Goal: Information Seeking & Learning: Learn about a topic

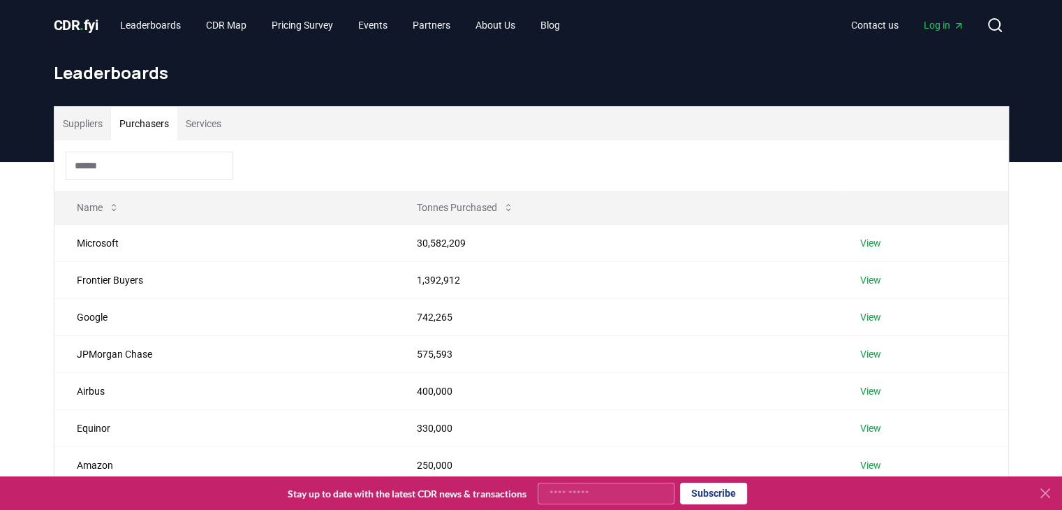
click at [147, 124] on button "Purchasers" at bounding box center [144, 124] width 66 height 34
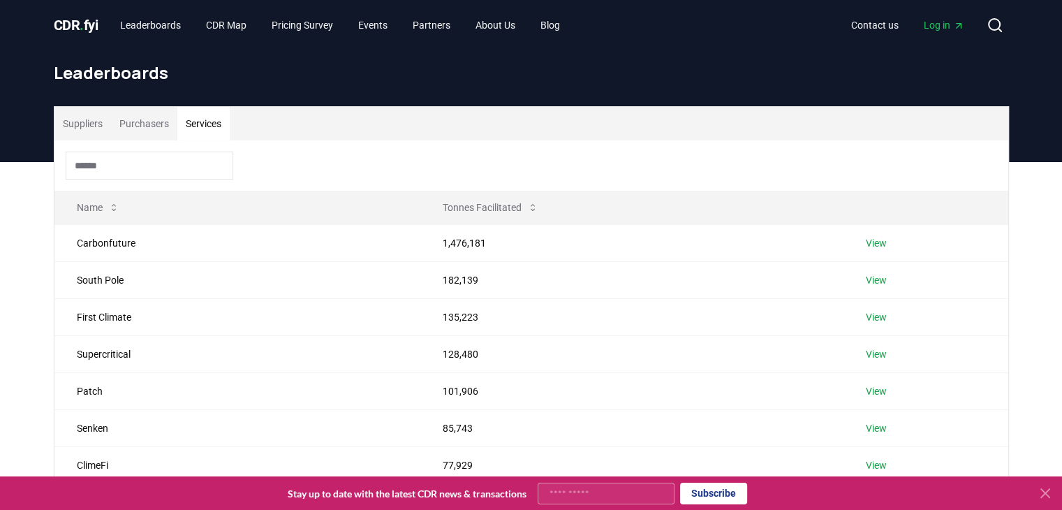
click at [212, 126] on button "Services" at bounding box center [203, 124] width 52 height 34
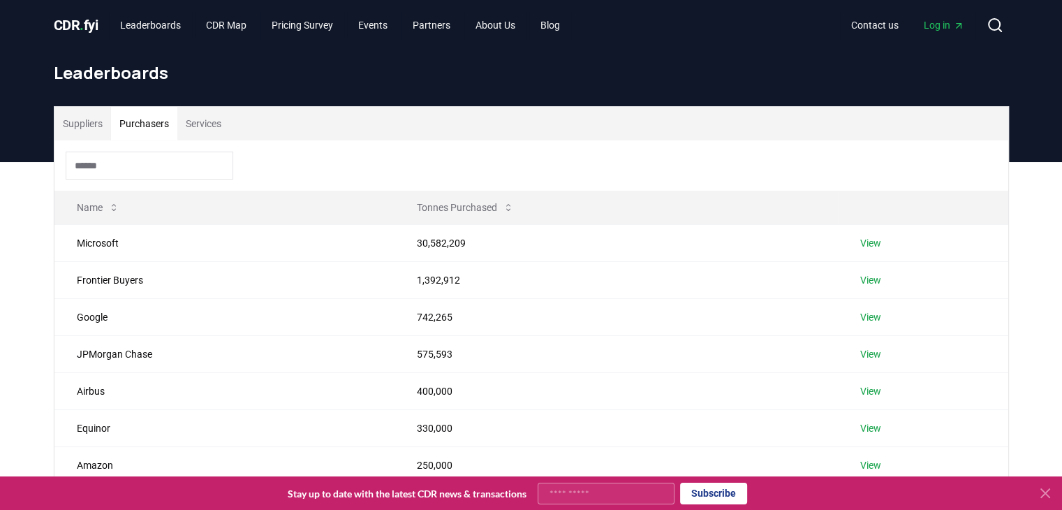
click at [131, 118] on button "Purchasers" at bounding box center [144, 124] width 66 height 34
click at [65, 122] on button "Suppliers" at bounding box center [82, 124] width 57 height 34
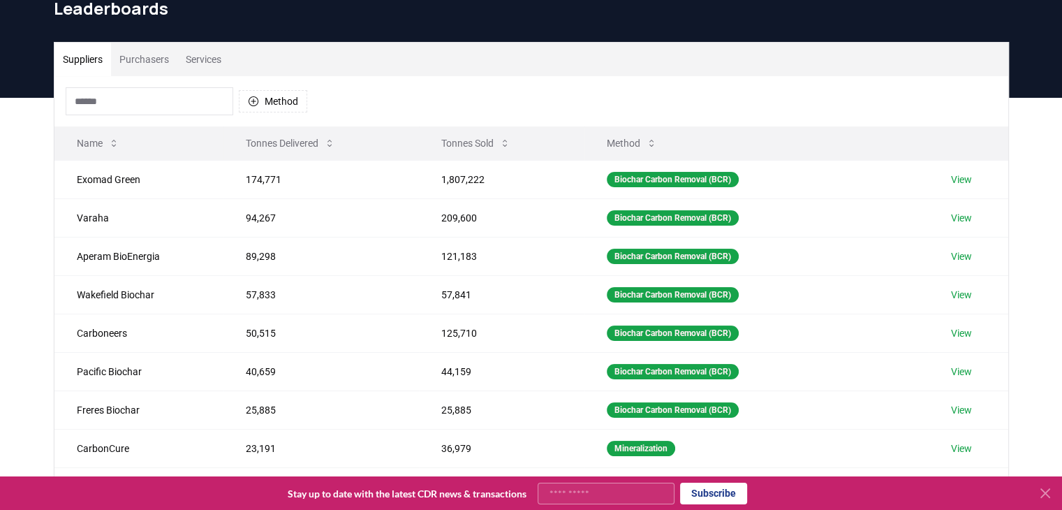
scroll to position [70, 0]
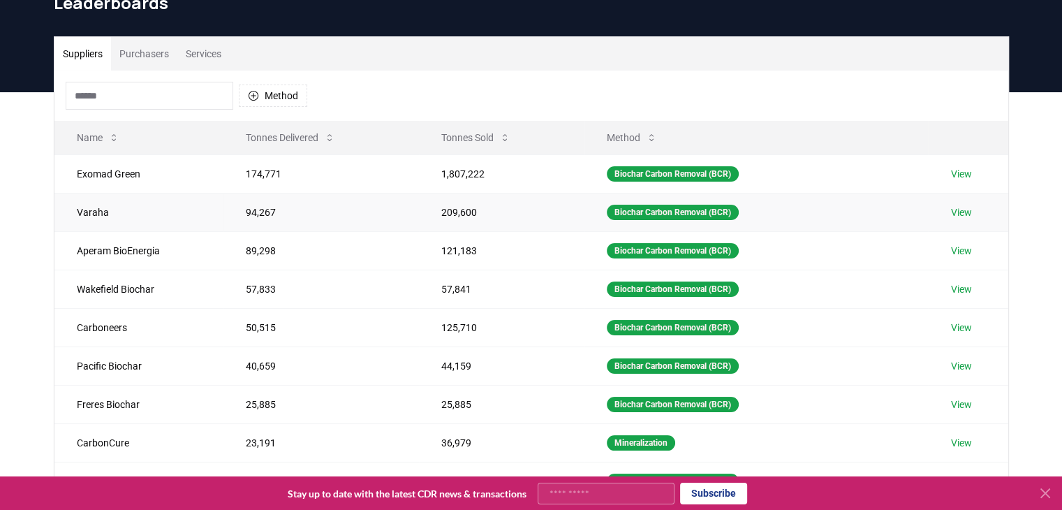
click at [148, 206] on td "Varaha" at bounding box center [139, 212] width 170 height 38
click at [963, 216] on link "View" at bounding box center [961, 212] width 21 height 14
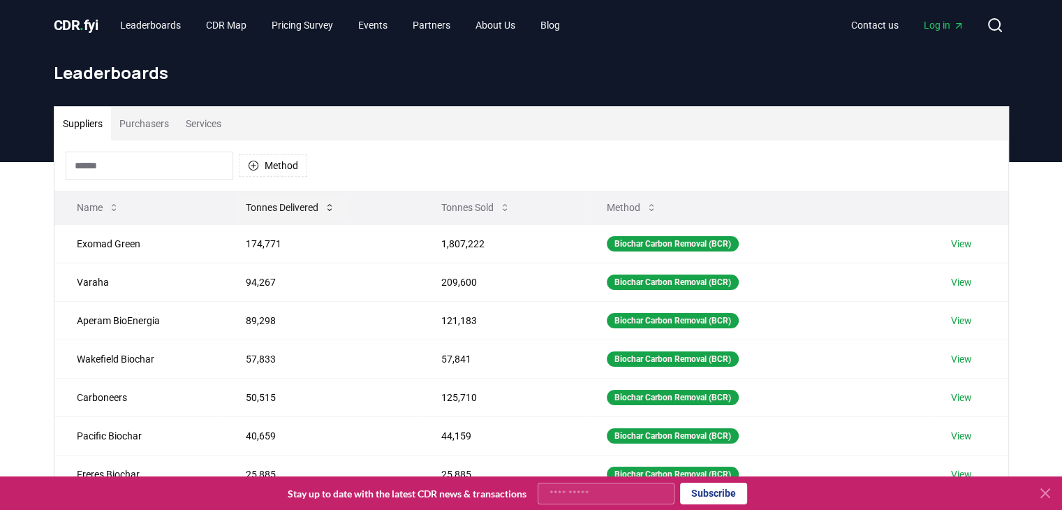
click at [285, 202] on button "Tonnes Delivered" at bounding box center [291, 207] width 112 height 28
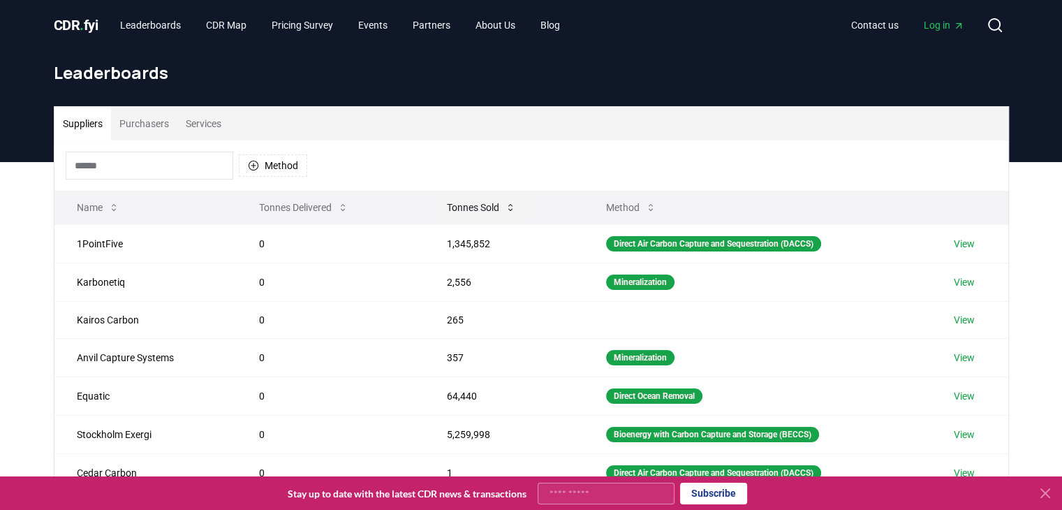
click at [459, 201] on button "Tonnes Sold" at bounding box center [481, 207] width 91 height 28
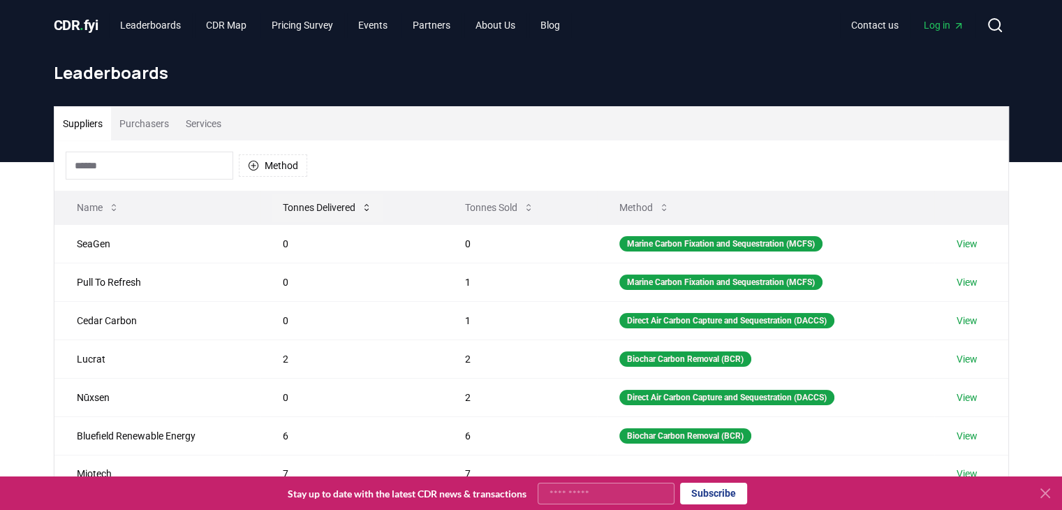
click at [320, 202] on button "Tonnes Delivered" at bounding box center [328, 207] width 112 height 28
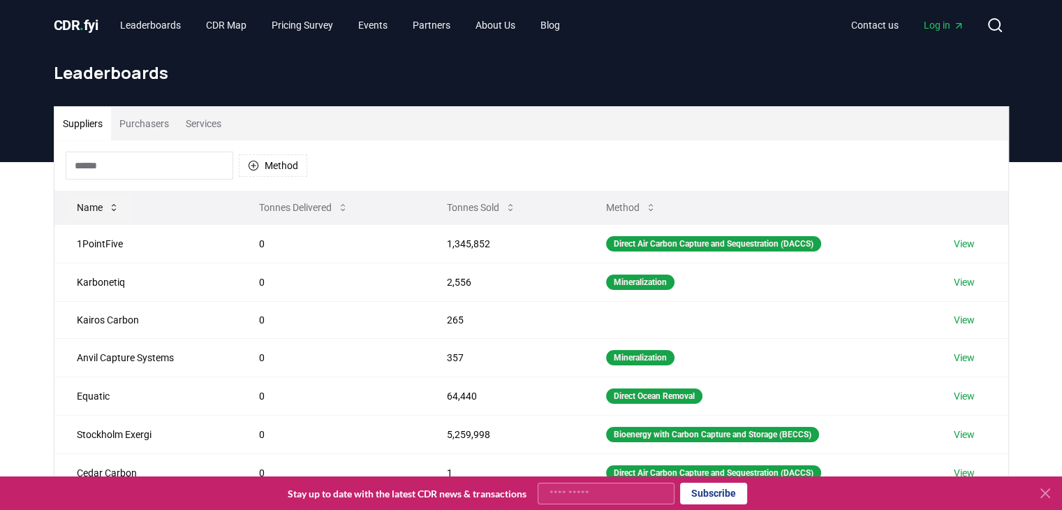
click at [84, 204] on button "Name" at bounding box center [98, 207] width 65 height 28
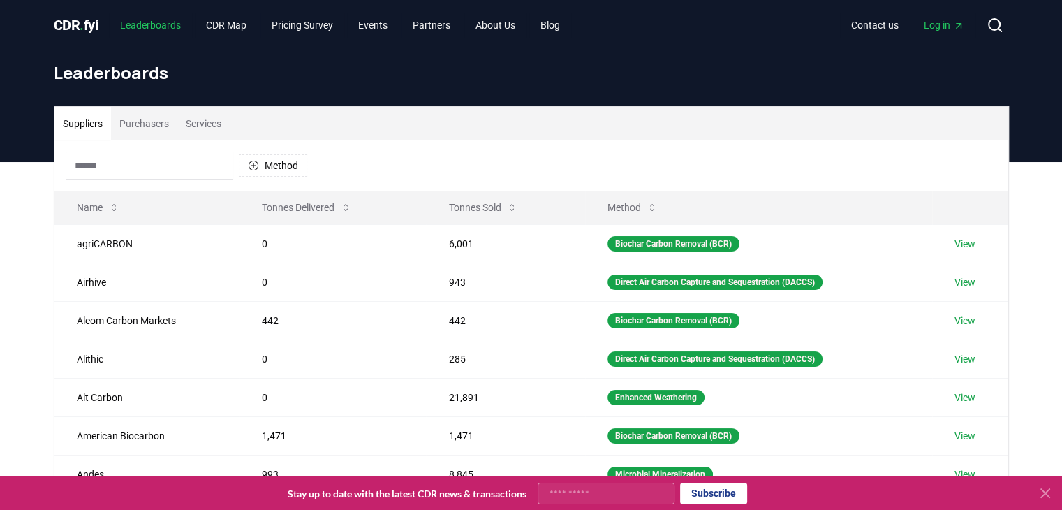
click at [150, 27] on link "Leaderboards" at bounding box center [150, 25] width 83 height 25
click at [145, 170] on input at bounding box center [150, 166] width 168 height 28
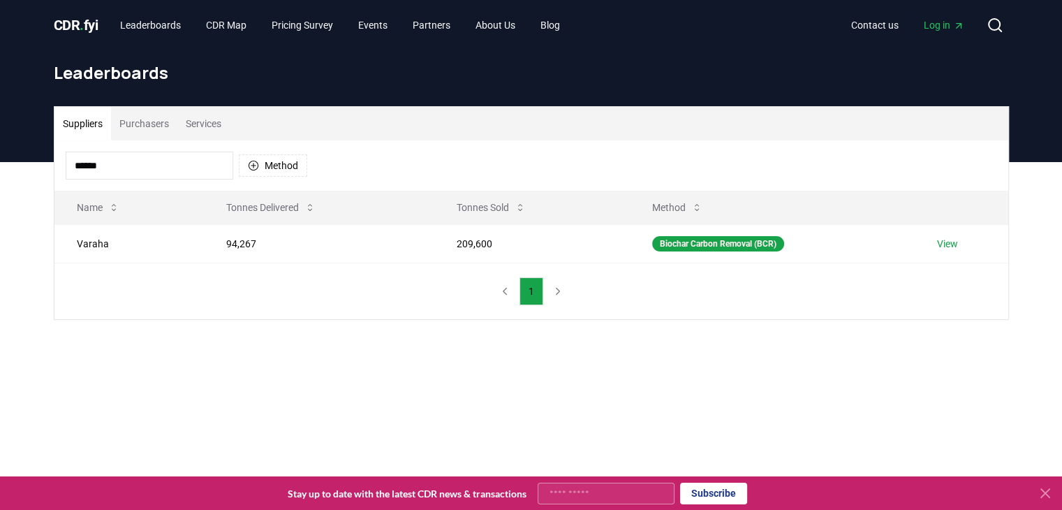
type input "******"
click at [422, 418] on main "Suppliers Purchasers Services ****** Method Name Tonnes Delivered Tonnes Sold M…" at bounding box center [531, 417] width 1062 height 510
